Goal: Communication & Community: Answer question/provide support

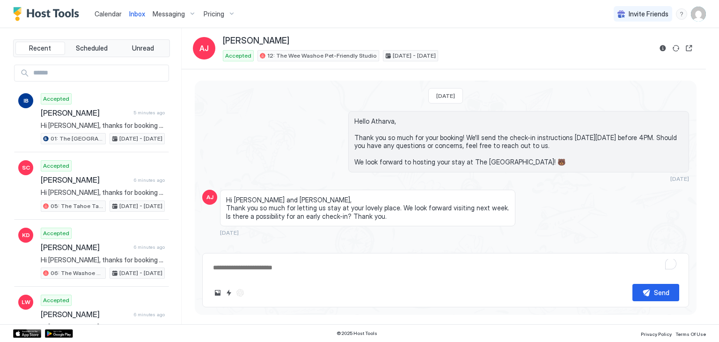
scroll to position [427, 0]
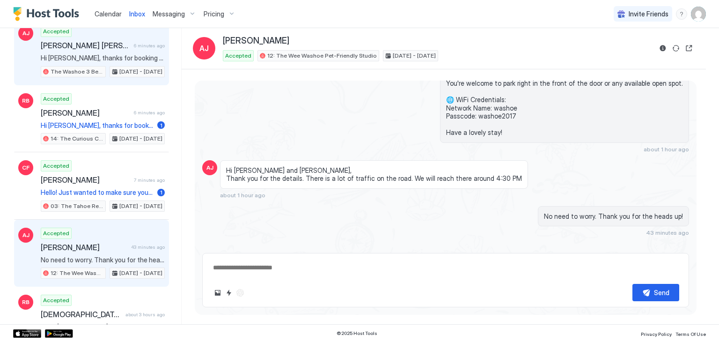
scroll to position [540, 0]
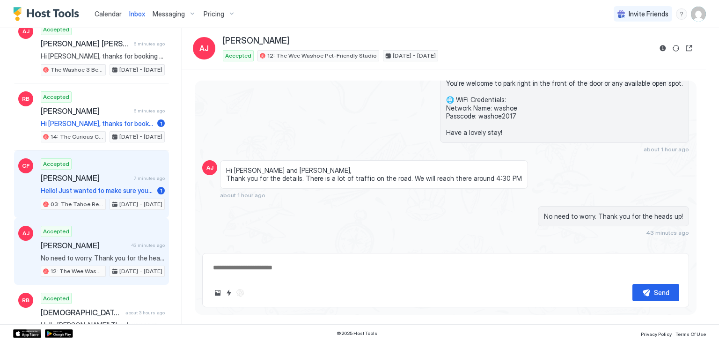
click at [133, 150] on div "CF Accepted [PERSON_NAME] 7 minutes ago Hello! Just wanted to make sure you wer…" at bounding box center [91, 183] width 155 height 67
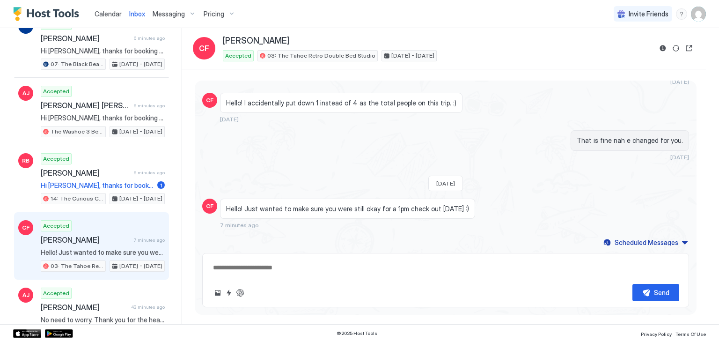
scroll to position [475, 0]
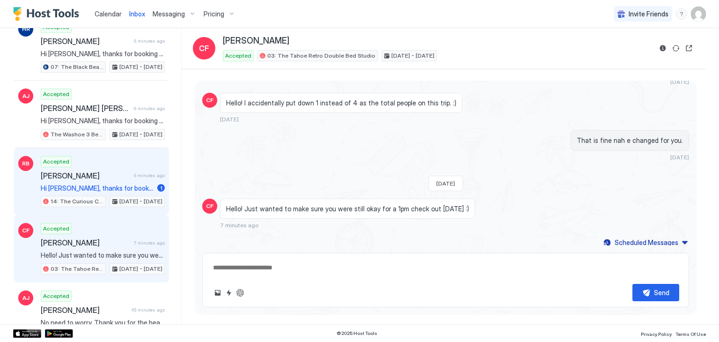
click at [133, 184] on span "Hi [PERSON_NAME], thanks for booking your stay with us! Details of your Booking…" at bounding box center [97, 188] width 113 height 8
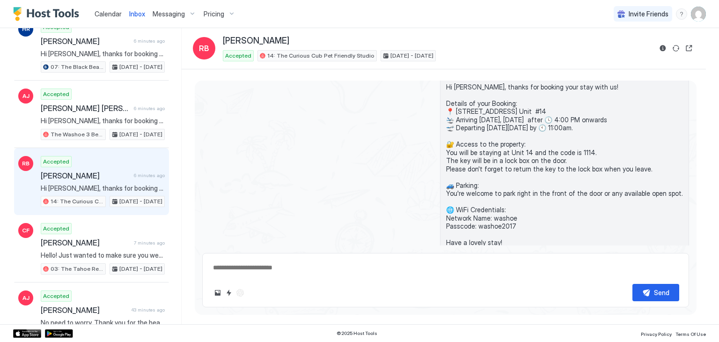
scroll to position [211, 0]
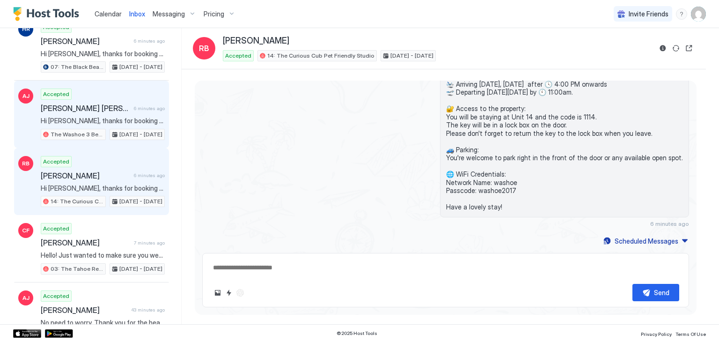
click at [121, 130] on span "[DATE] - [DATE]" at bounding box center [140, 134] width 43 height 8
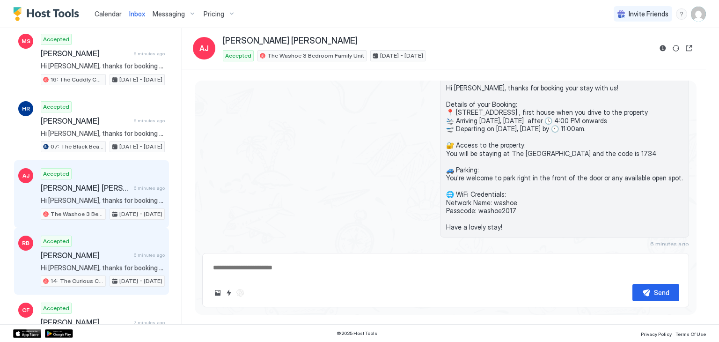
scroll to position [392, 0]
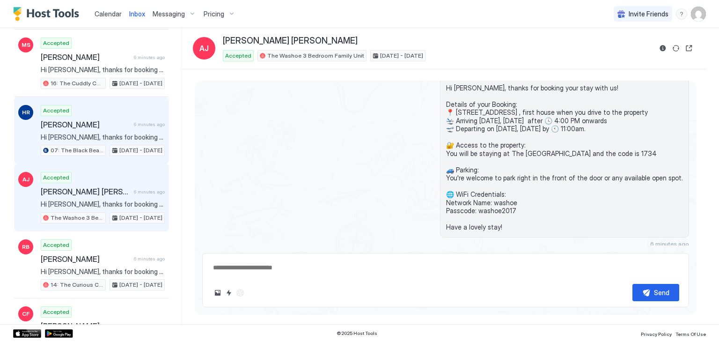
click at [126, 146] on span "[DATE] - [DATE]" at bounding box center [140, 150] width 43 height 8
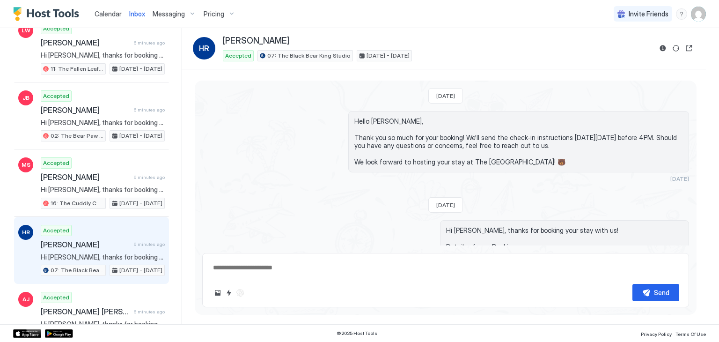
scroll to position [270, 0]
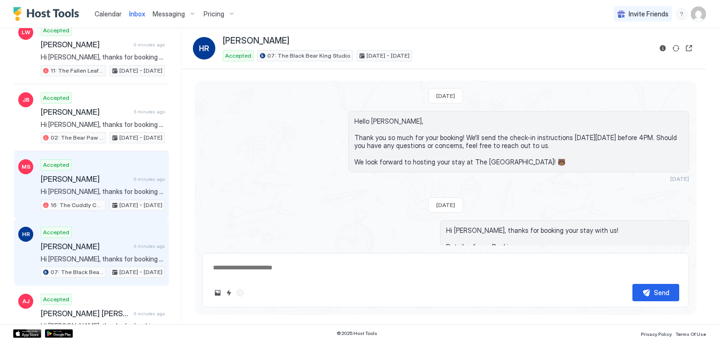
click at [129, 178] on div "[PERSON_NAME] 6 minutes ago" at bounding box center [103, 178] width 124 height 9
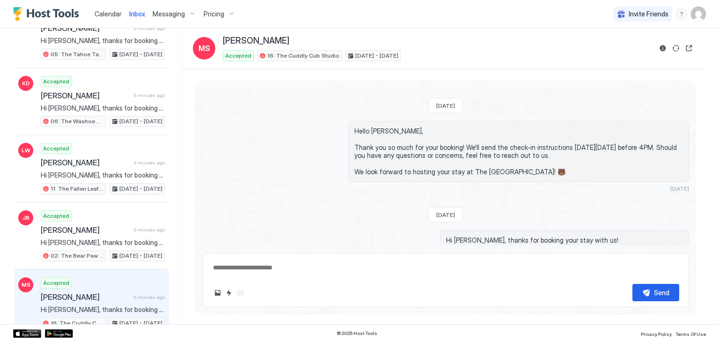
scroll to position [150, 0]
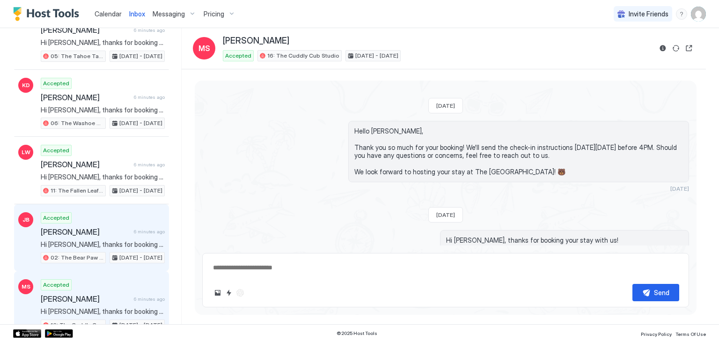
click at [123, 234] on div "Accepted [PERSON_NAME] 6 minutes ago Hi [PERSON_NAME], thanks for booking your …" at bounding box center [103, 238] width 124 height 52
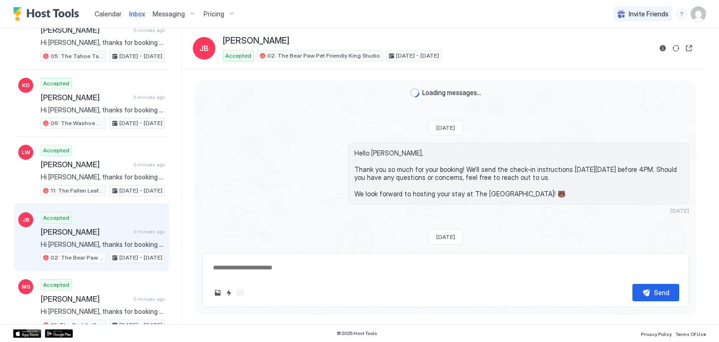
scroll to position [211, 0]
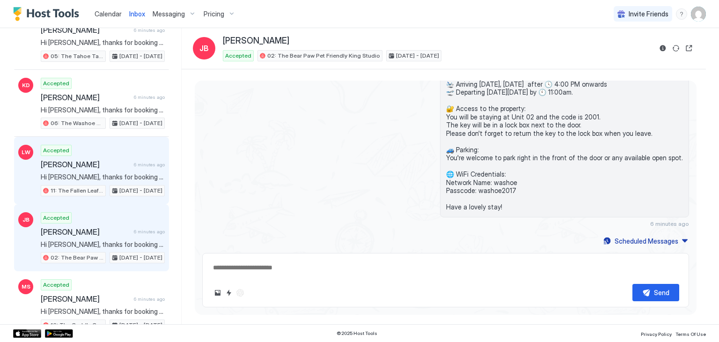
click at [124, 166] on span "[PERSON_NAME]" at bounding box center [85, 164] width 89 height 9
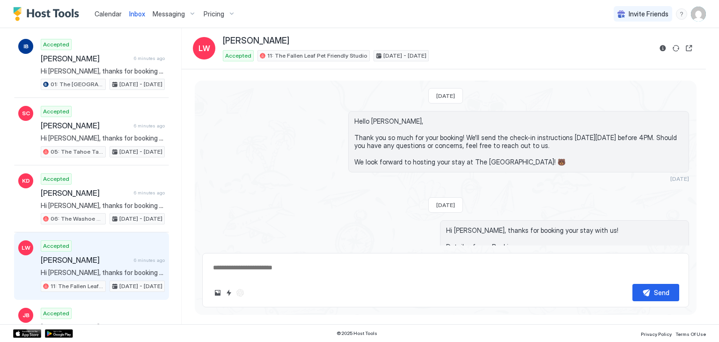
scroll to position [53, 0]
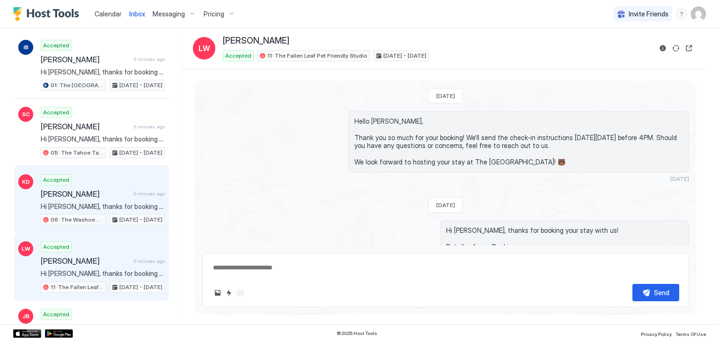
click at [113, 197] on div "Accepted [PERSON_NAME] 6 minutes ago Hi [PERSON_NAME], thanks for booking your …" at bounding box center [103, 200] width 124 height 52
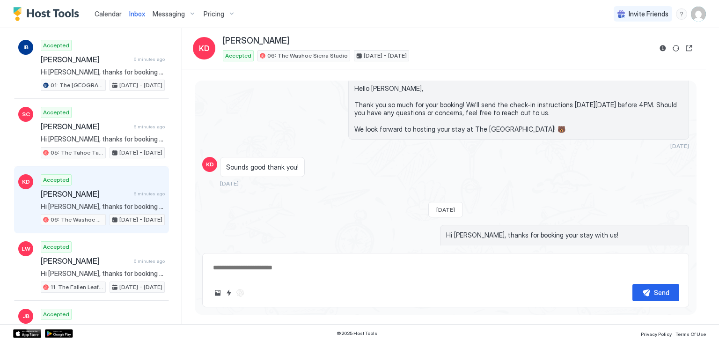
scroll to position [64, 0]
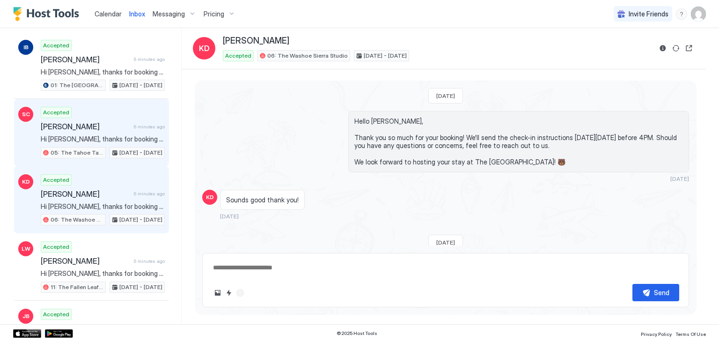
click at [138, 126] on span "6 minutes ago" at bounding box center [149, 127] width 31 height 6
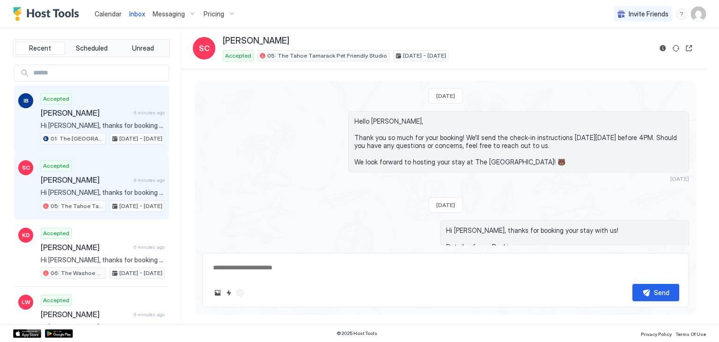
click at [118, 109] on span "[PERSON_NAME]" at bounding box center [85, 112] width 89 height 9
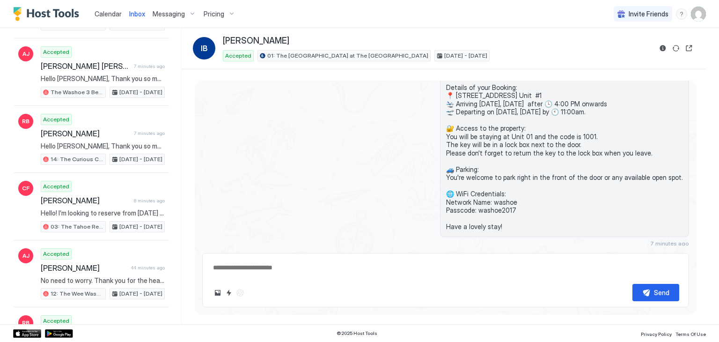
scroll to position [532, 0]
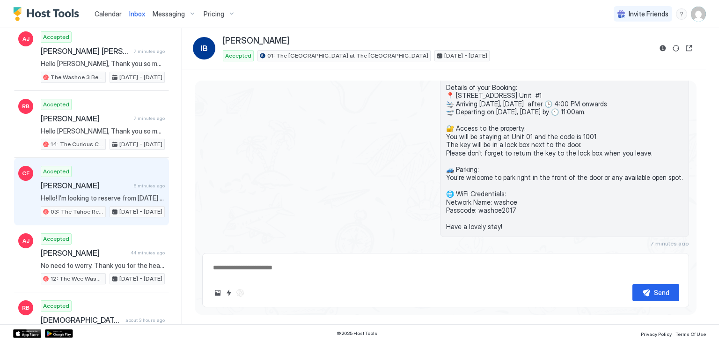
click at [112, 183] on span "[PERSON_NAME]" at bounding box center [85, 185] width 89 height 9
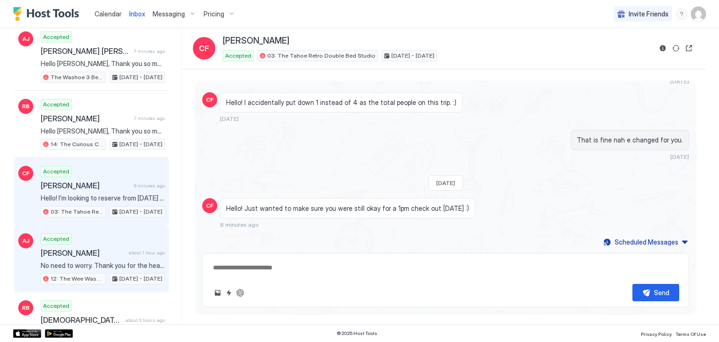
scroll to position [727, 0]
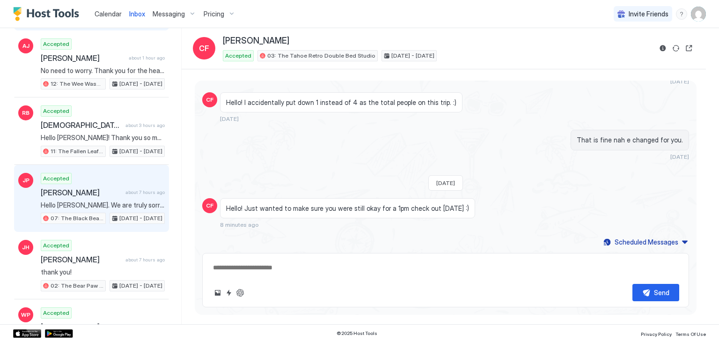
click at [98, 191] on div "Accepted [PERSON_NAME] about 7 hours ago Hello [PERSON_NAME]. We are truly sorr…" at bounding box center [103, 199] width 124 height 52
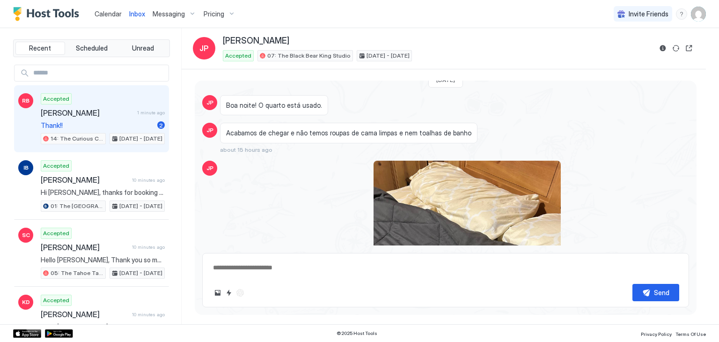
click at [82, 121] on span "Thank!!" at bounding box center [97, 125] width 113 height 8
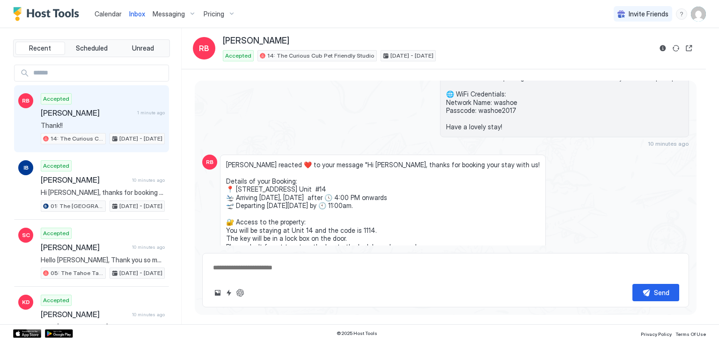
scroll to position [431, 0]
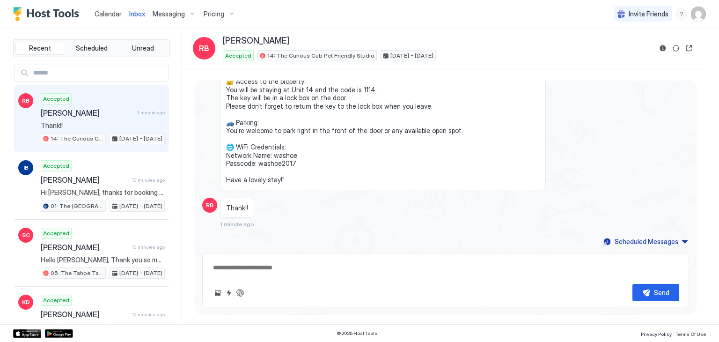
click at [274, 268] on textarea at bounding box center [445, 267] width 467 height 17
type textarea "*"
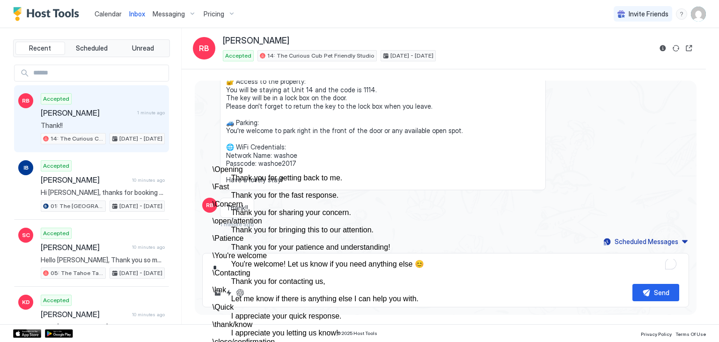
scroll to position [131, 0]
click at [351, 252] on dt "\ You're welcome" at bounding box center [379, 256] width 333 height 8
type textarea "*"
type textarea "**********"
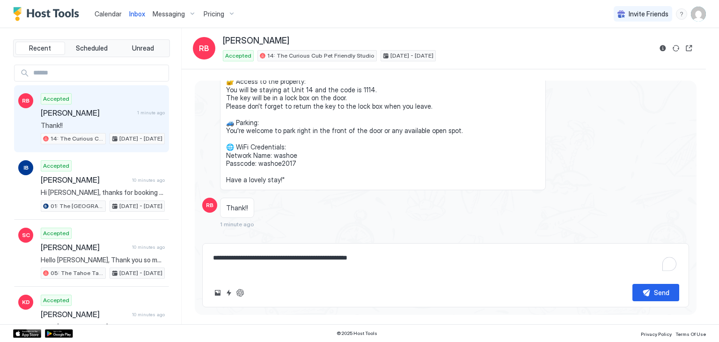
type textarea "*"
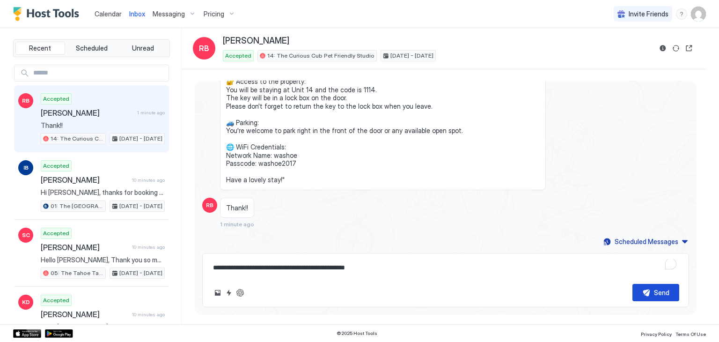
type textarea "**********"
click at [661, 296] on div "Send" at bounding box center [661, 293] width 15 height 10
type textarea "*"
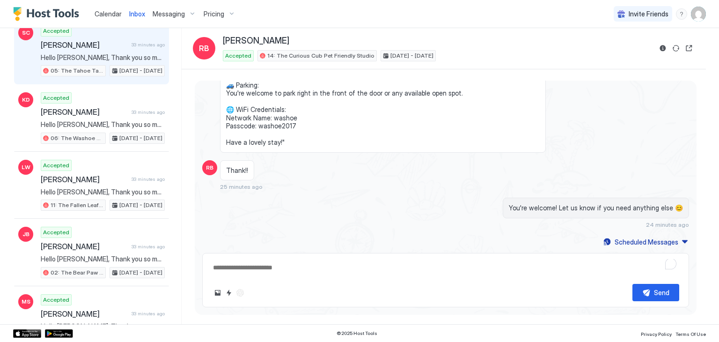
scroll to position [0, 0]
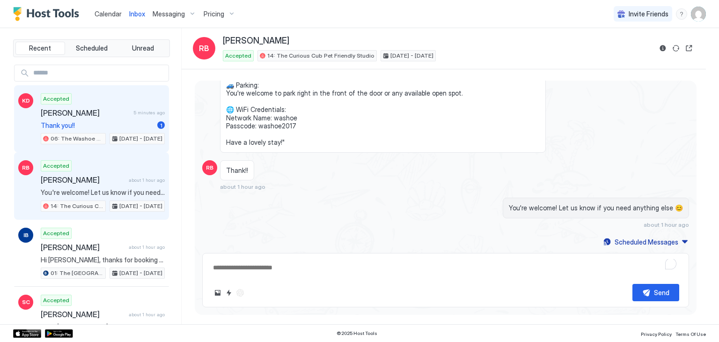
click at [118, 116] on span "[PERSON_NAME]" at bounding box center [85, 112] width 89 height 9
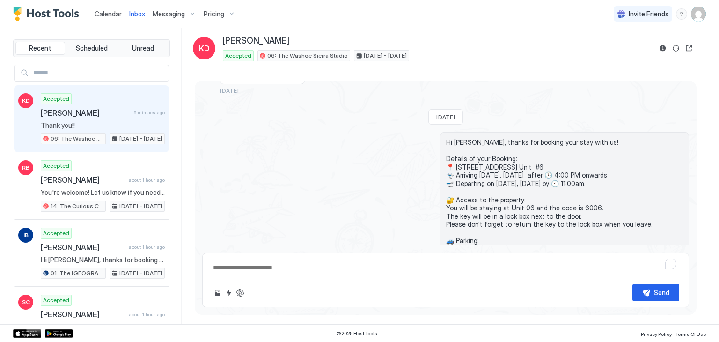
scroll to position [266, 0]
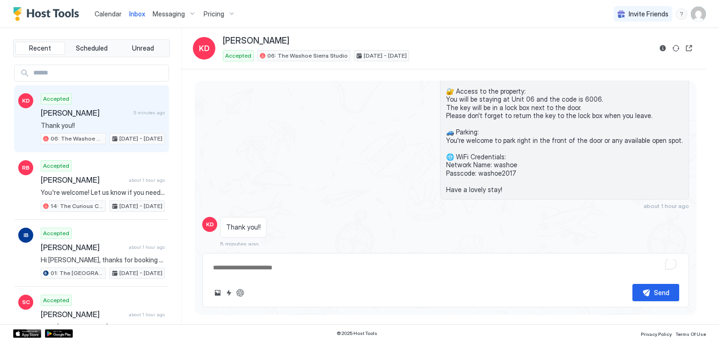
click at [302, 272] on textarea "To enrich screen reader interactions, please activate Accessibility in Grammarl…" at bounding box center [445, 267] width 467 height 17
type textarea "*"
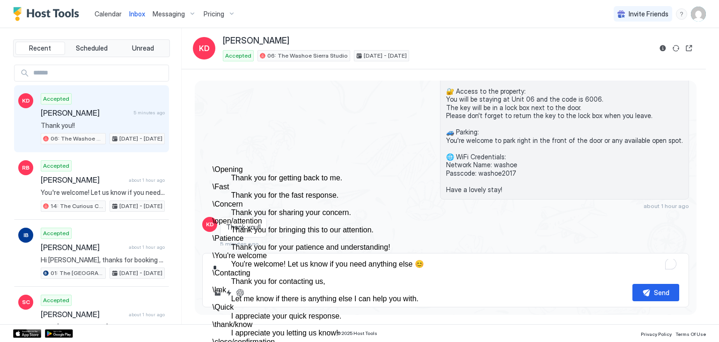
scroll to position [93, 0]
click at [324, 260] on dd "You're welcome! Let us know if you need anything else 😊" at bounding box center [388, 264] width 314 height 8
type textarea "*"
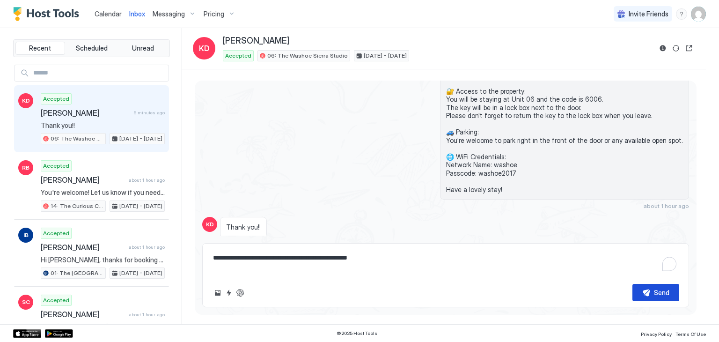
type textarea "**********"
click at [665, 293] on div "Send" at bounding box center [661, 293] width 15 height 10
type textarea "*"
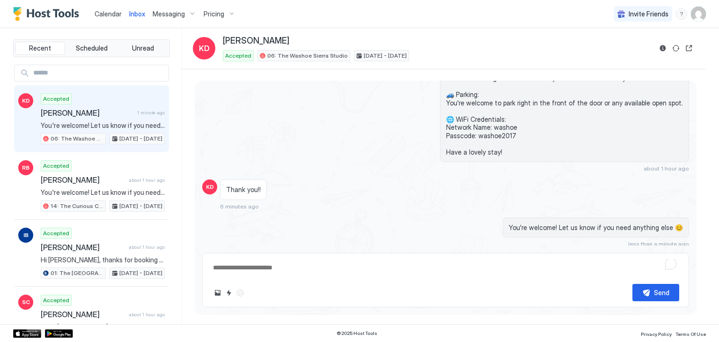
type textarea "*"
